Goal: Task Accomplishment & Management: Complete application form

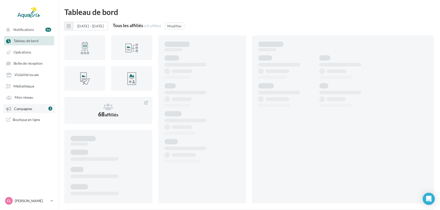
click at [10, 109] on icon at bounding box center [8, 108] width 5 height 5
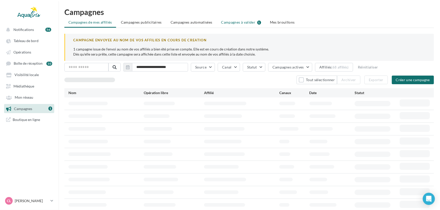
click at [237, 20] on span "Campagnes à valider" at bounding box center [238, 22] width 34 height 5
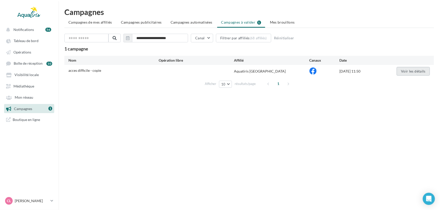
click at [407, 71] on button "Voir les détails" at bounding box center [413, 71] width 33 height 9
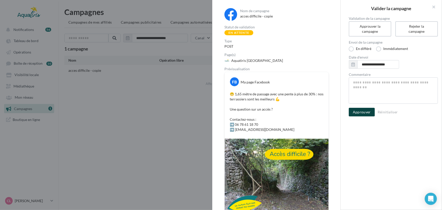
click at [371, 110] on button "Approuver" at bounding box center [362, 112] width 26 height 9
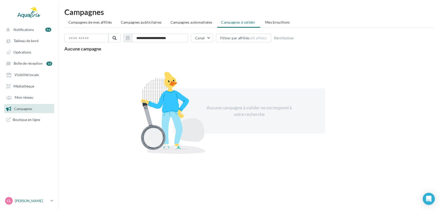
click at [48, 203] on link "CL Chloé Lallée chloe.lallee@aquatiris.fr" at bounding box center [29, 201] width 50 height 10
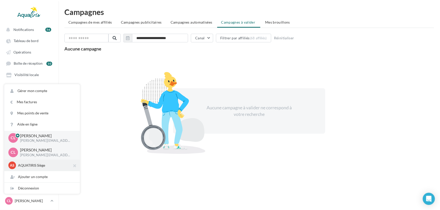
click at [25, 170] on div "AS AQUATIRIS Siège Steeve_Tessier" at bounding box center [42, 165] width 76 height 12
click at [26, 166] on p "AQUATIRIS Siège" at bounding box center [46, 165] width 56 height 5
